Goal: Information Seeking & Learning: Check status

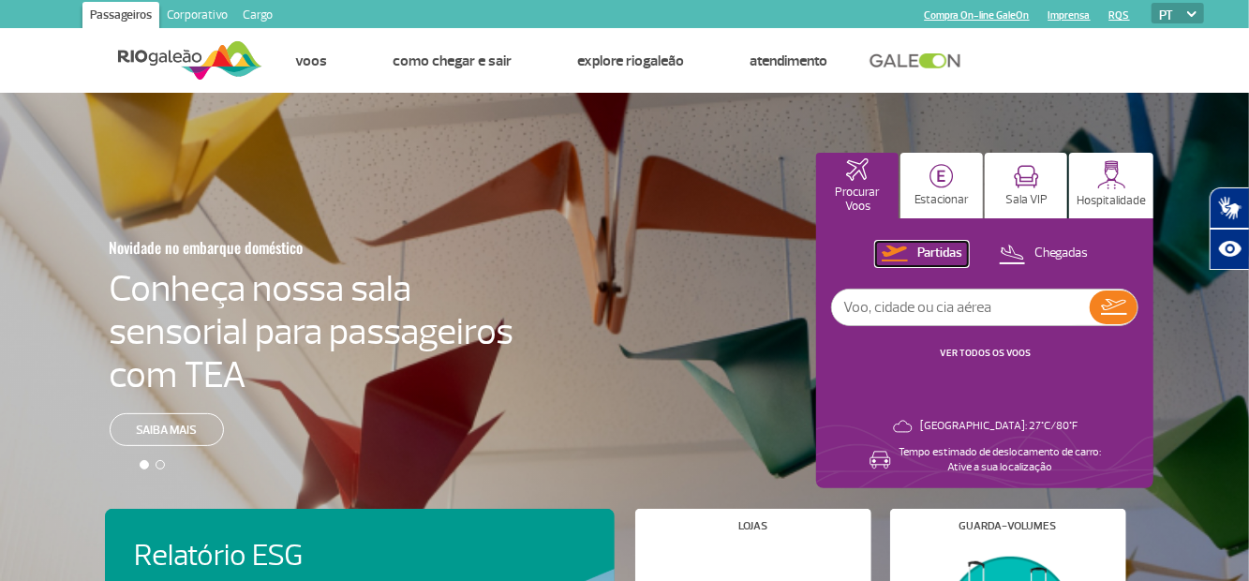
click at [912, 249] on button "Partidas" at bounding box center [922, 254] width 92 height 24
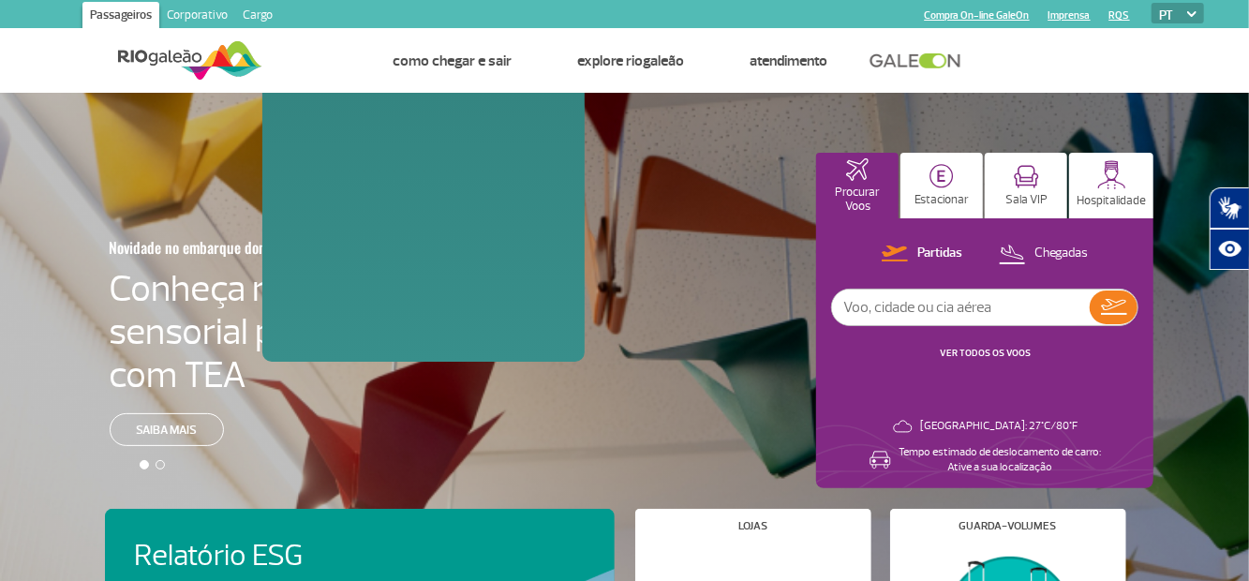
click at [311, 67] on link "Voos" at bounding box center [311, 61] width 32 height 19
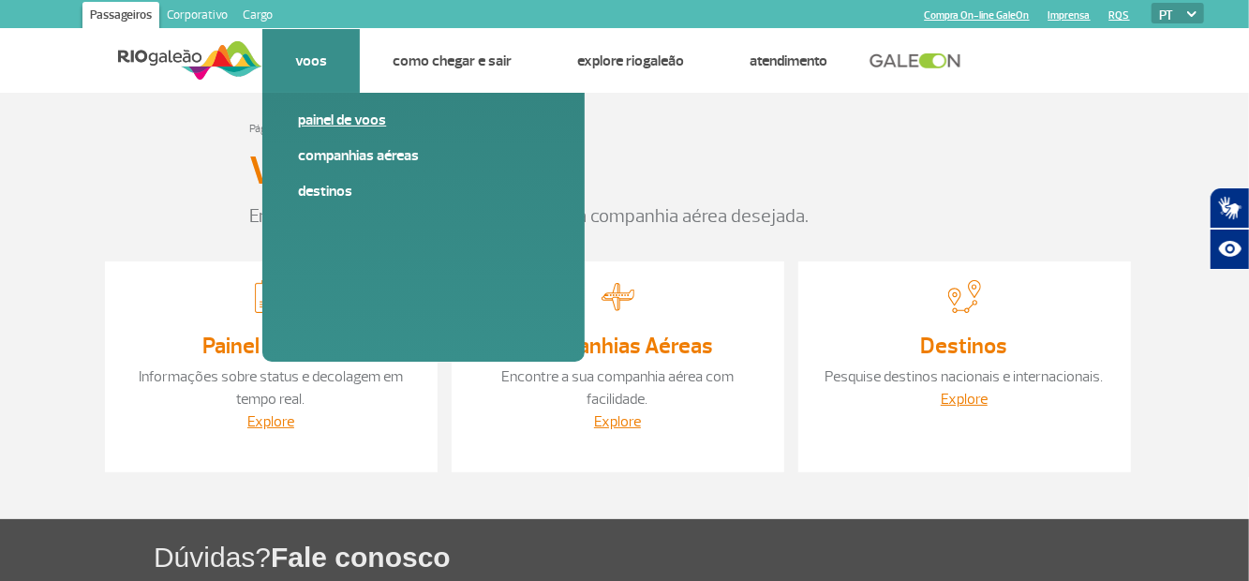
click at [356, 122] on link "Painel de voos" at bounding box center [423, 120] width 251 height 21
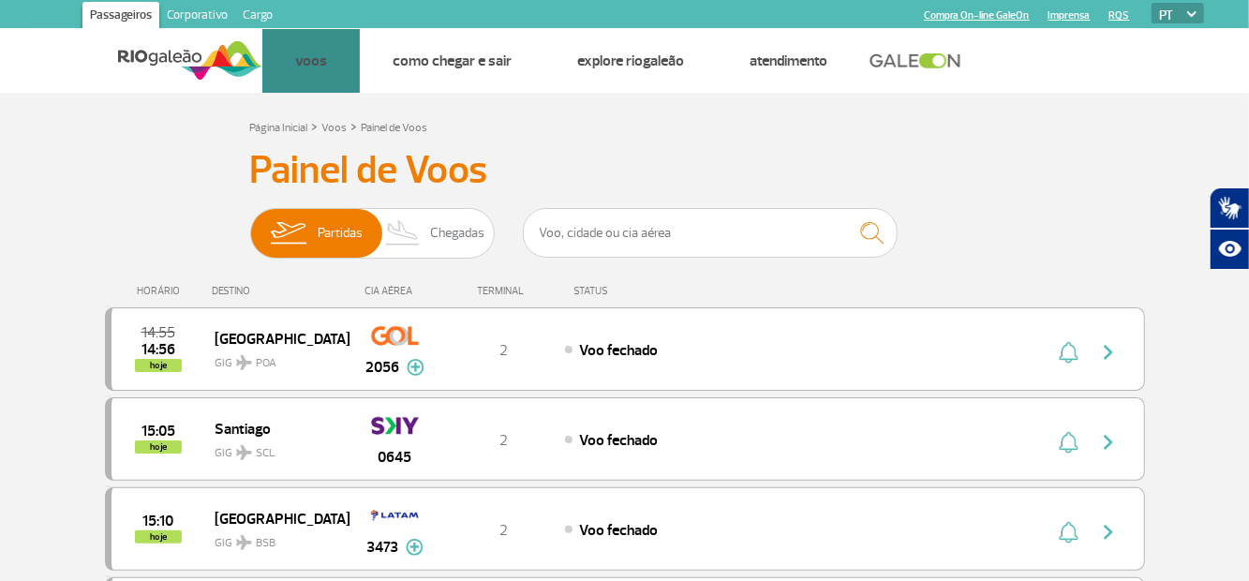
click at [926, 154] on h3 "Painel de Voos" at bounding box center [624, 170] width 749 height 47
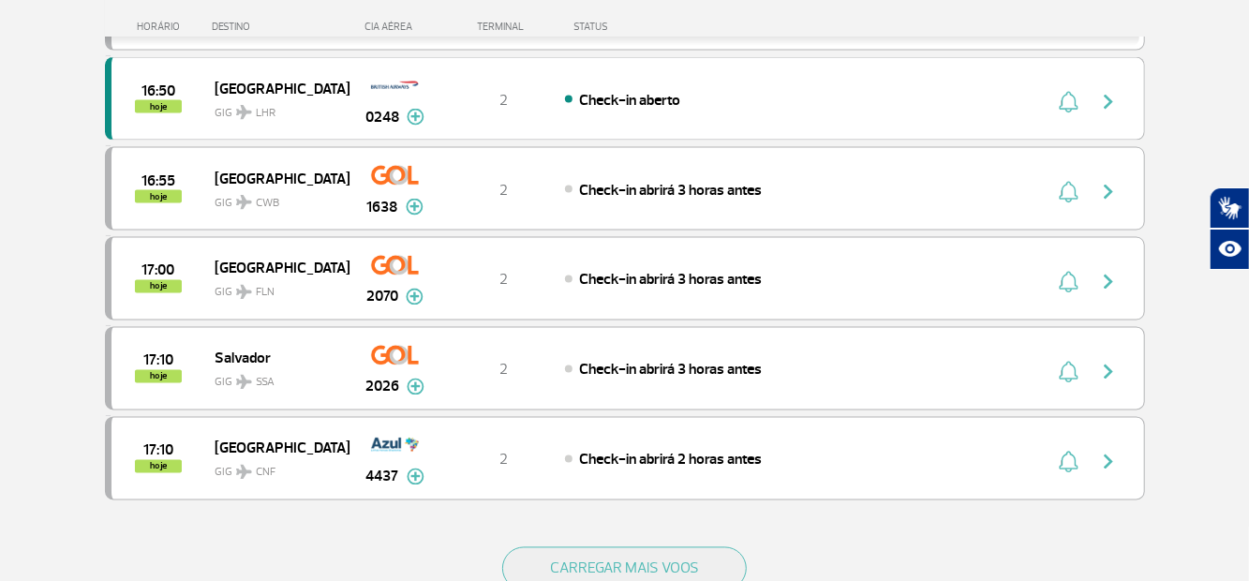
scroll to position [1621, 0]
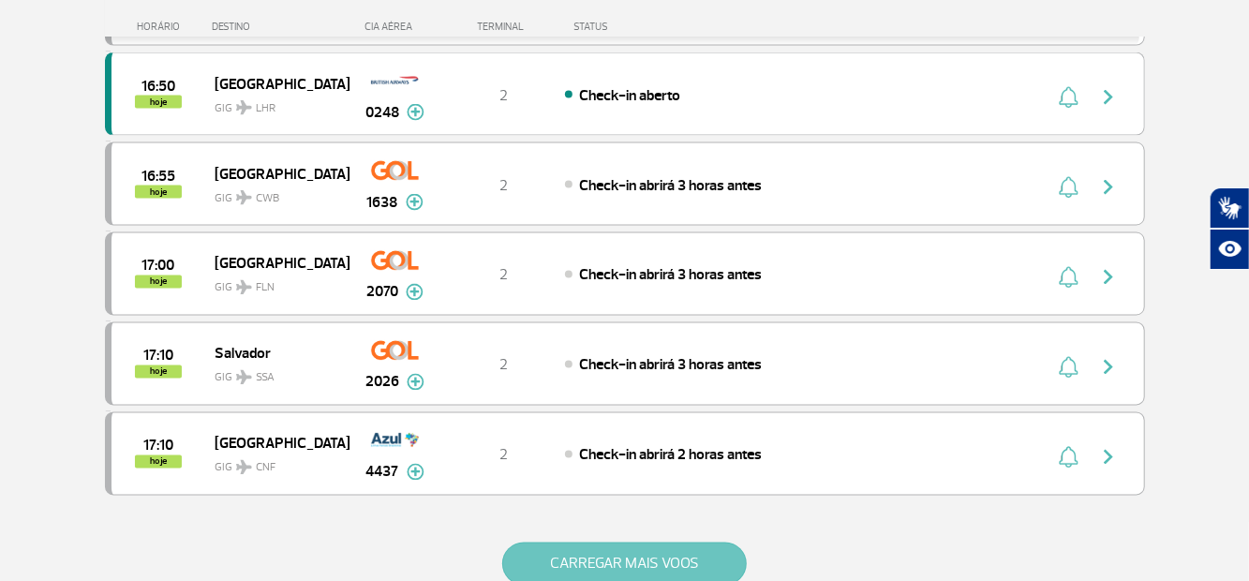
click at [697, 547] on button "CARREGAR MAIS VOOS" at bounding box center [624, 563] width 245 height 43
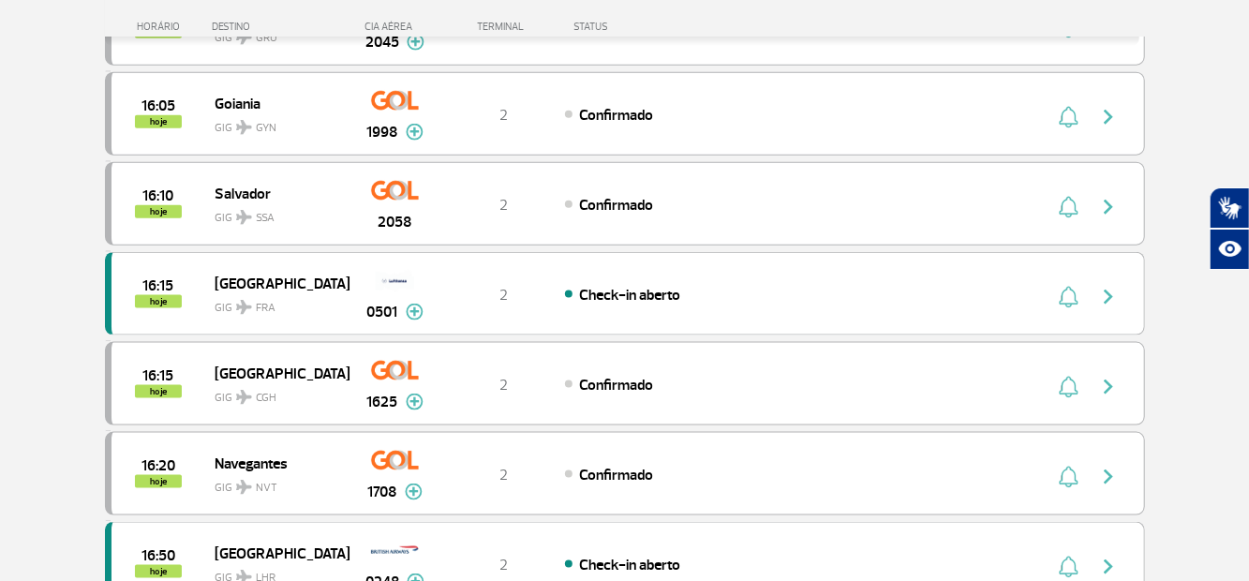
scroll to position [1150, 0]
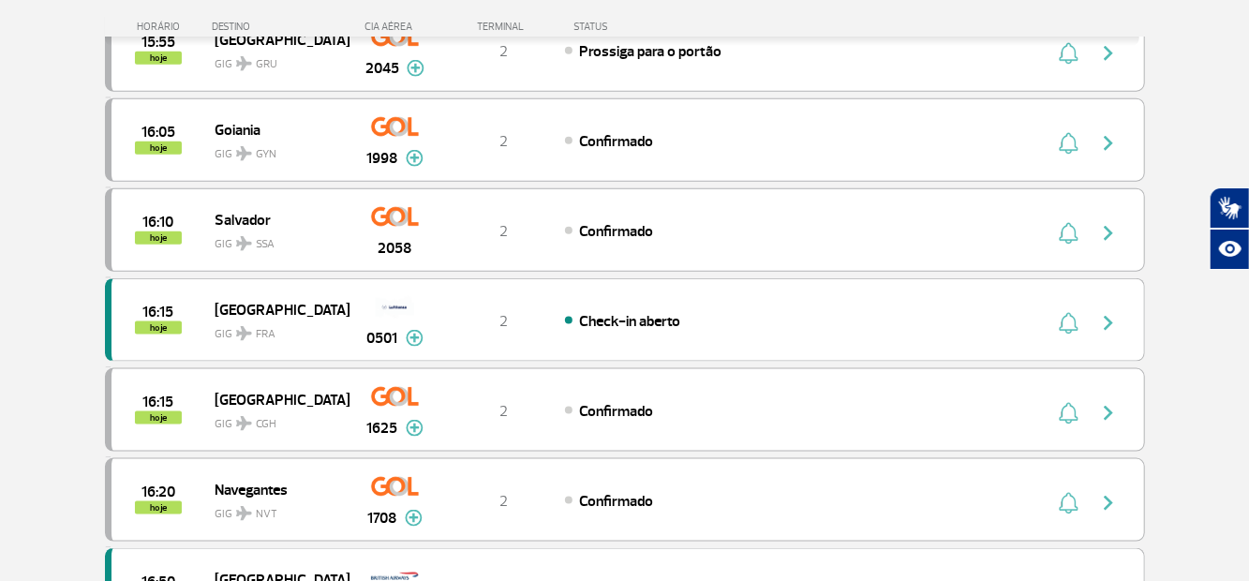
scroll to position [1137, 0]
